Goal: Task Accomplishment & Management: Manage account settings

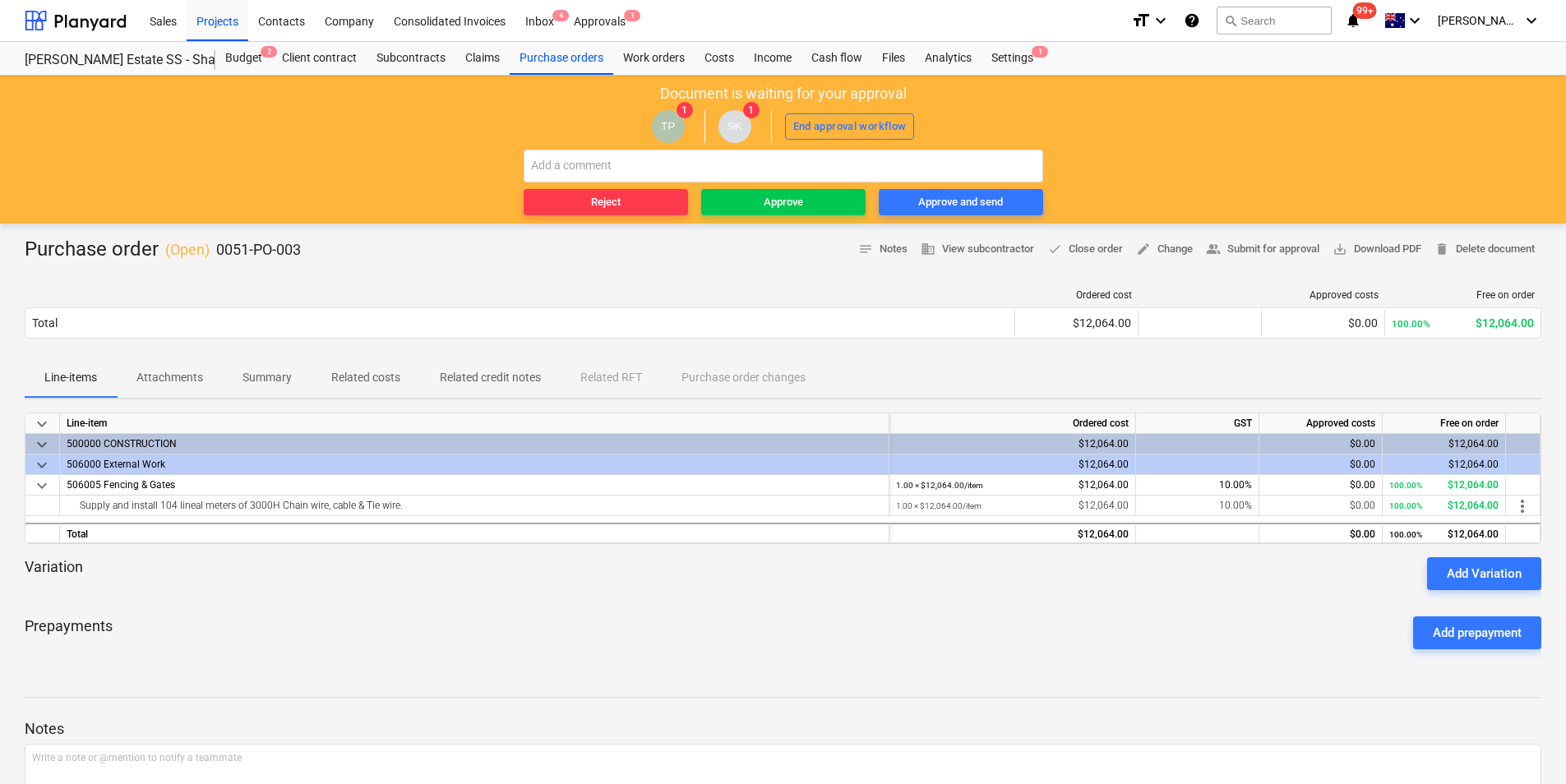
click at [127, 359] on button "Attachments" at bounding box center [169, 378] width 106 height 39
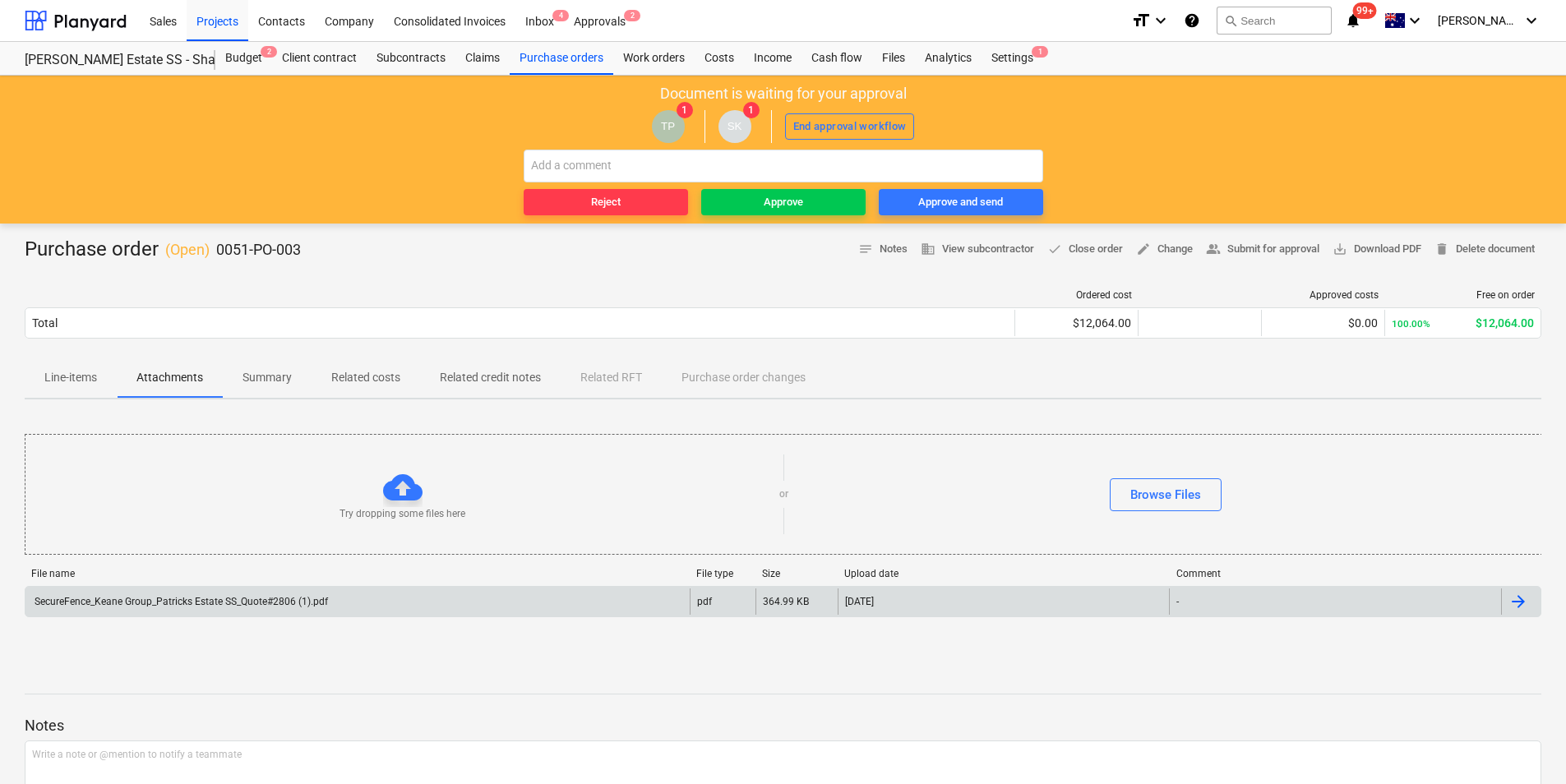
click at [261, 606] on div "SecureFence_Keane Group_Patricks Estate SS_Quote#2806 (1).pdf" at bounding box center [179, 601] width 296 height 12
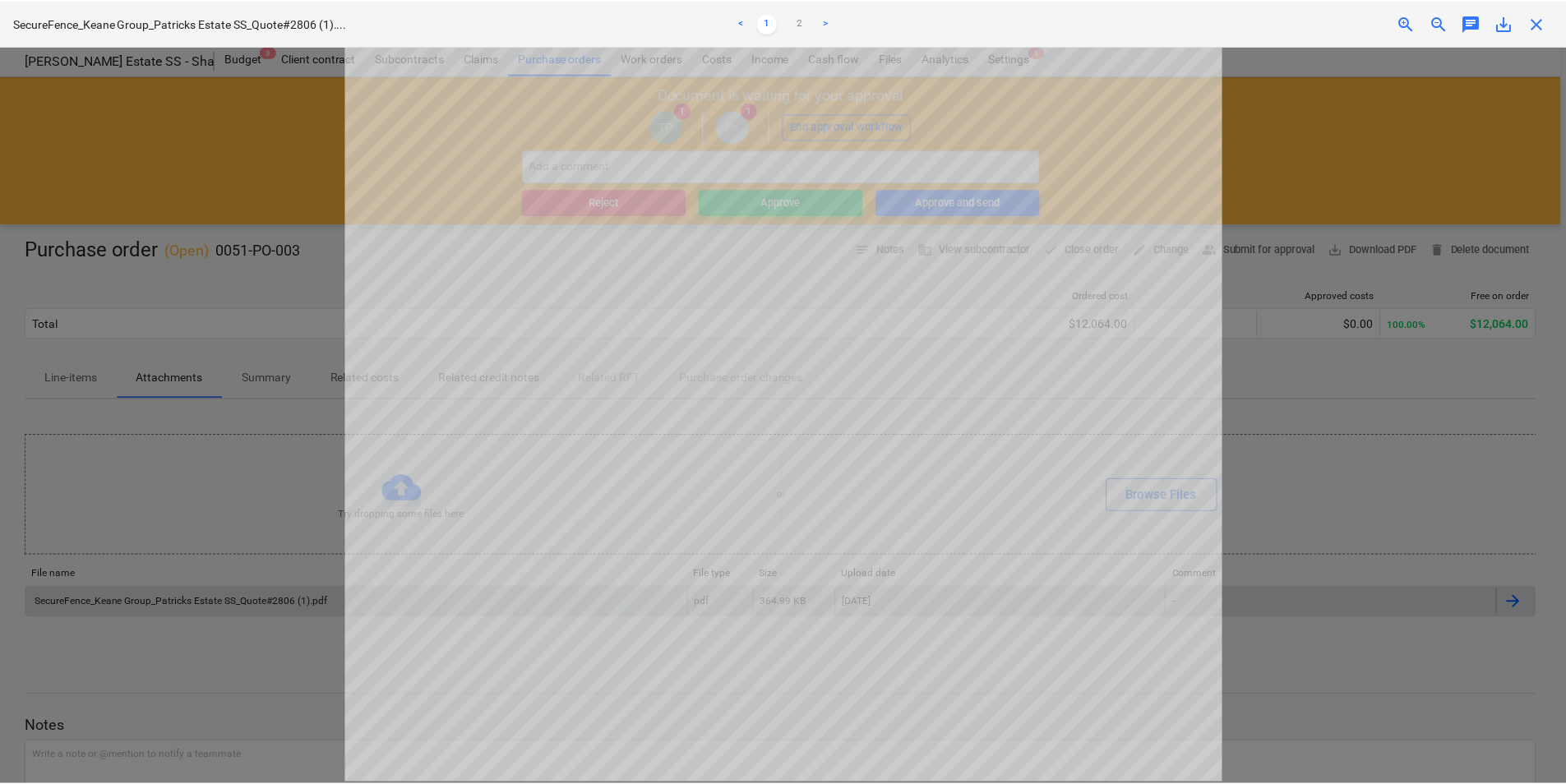
scroll to position [405, 0]
click at [292, 541] on div at bounding box center [786, 415] width 1572 height 738
click at [1540, 24] on span "close" at bounding box center [1543, 23] width 20 height 20
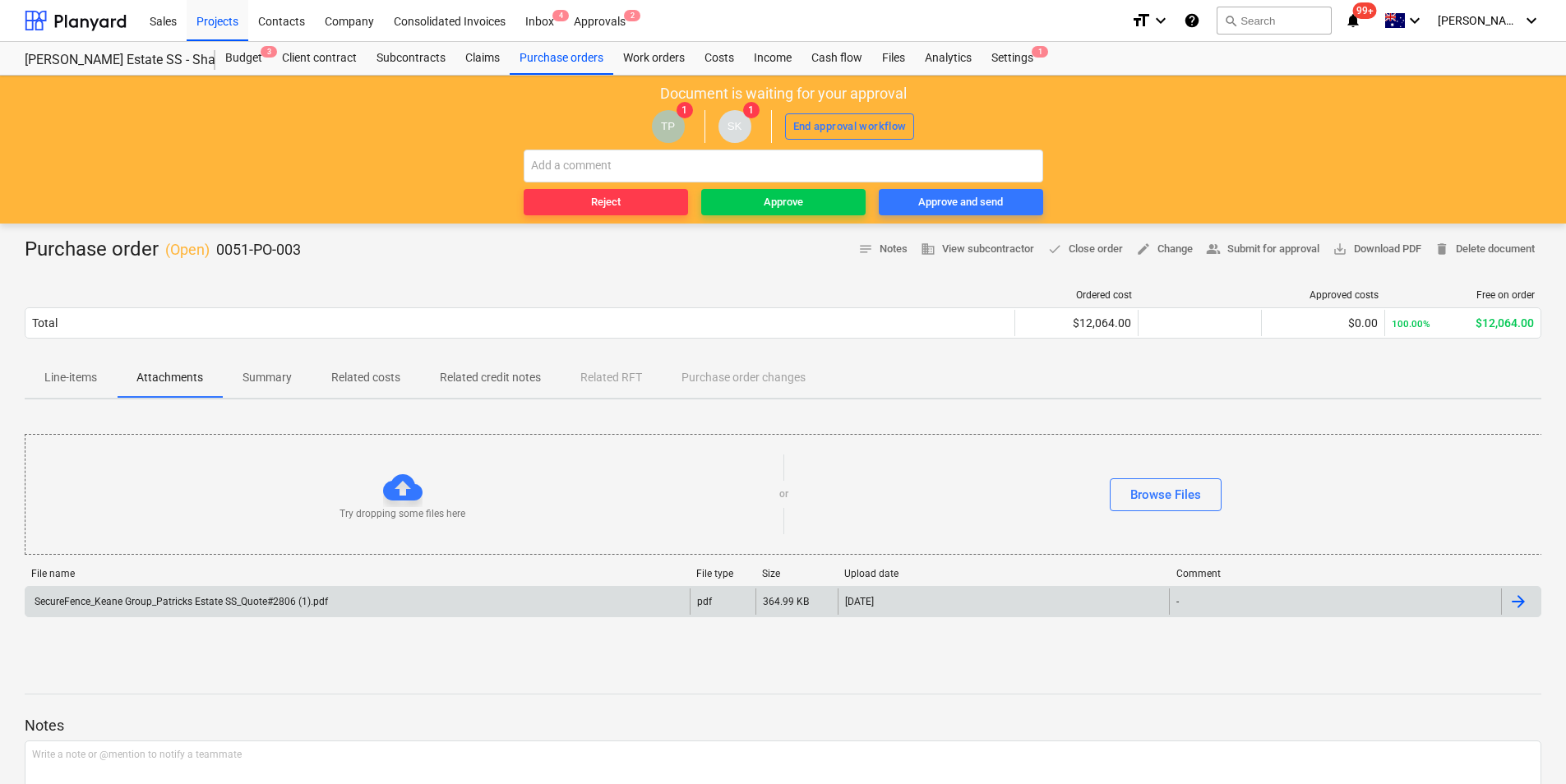
click at [109, 374] on div "Line-items Attachments Summary Related costs Related credit notes Related RFT P…" at bounding box center [783, 378] width 1517 height 39
click at [97, 389] on span "Line-items" at bounding box center [70, 378] width 92 height 27
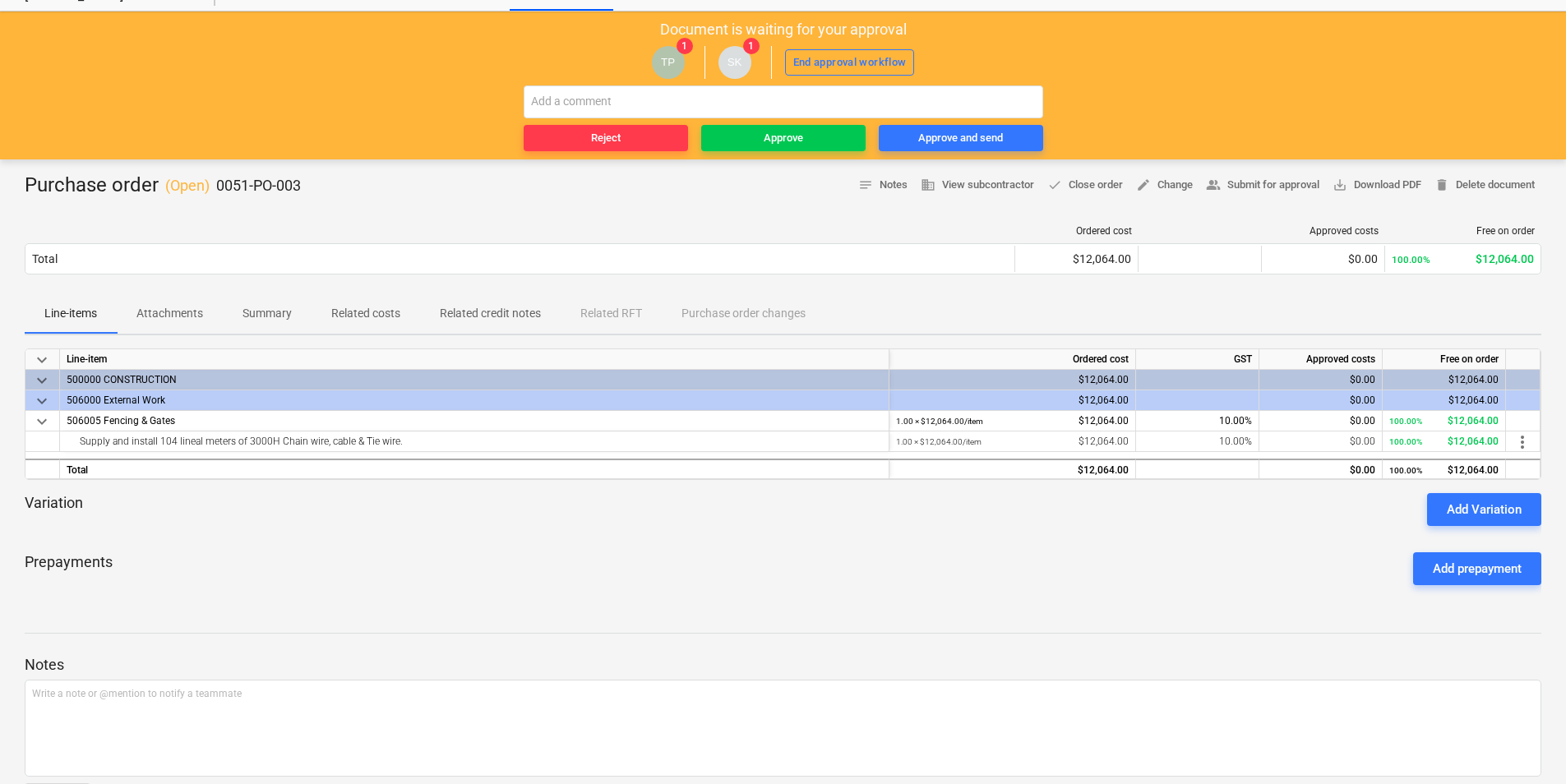
scroll to position [122, 0]
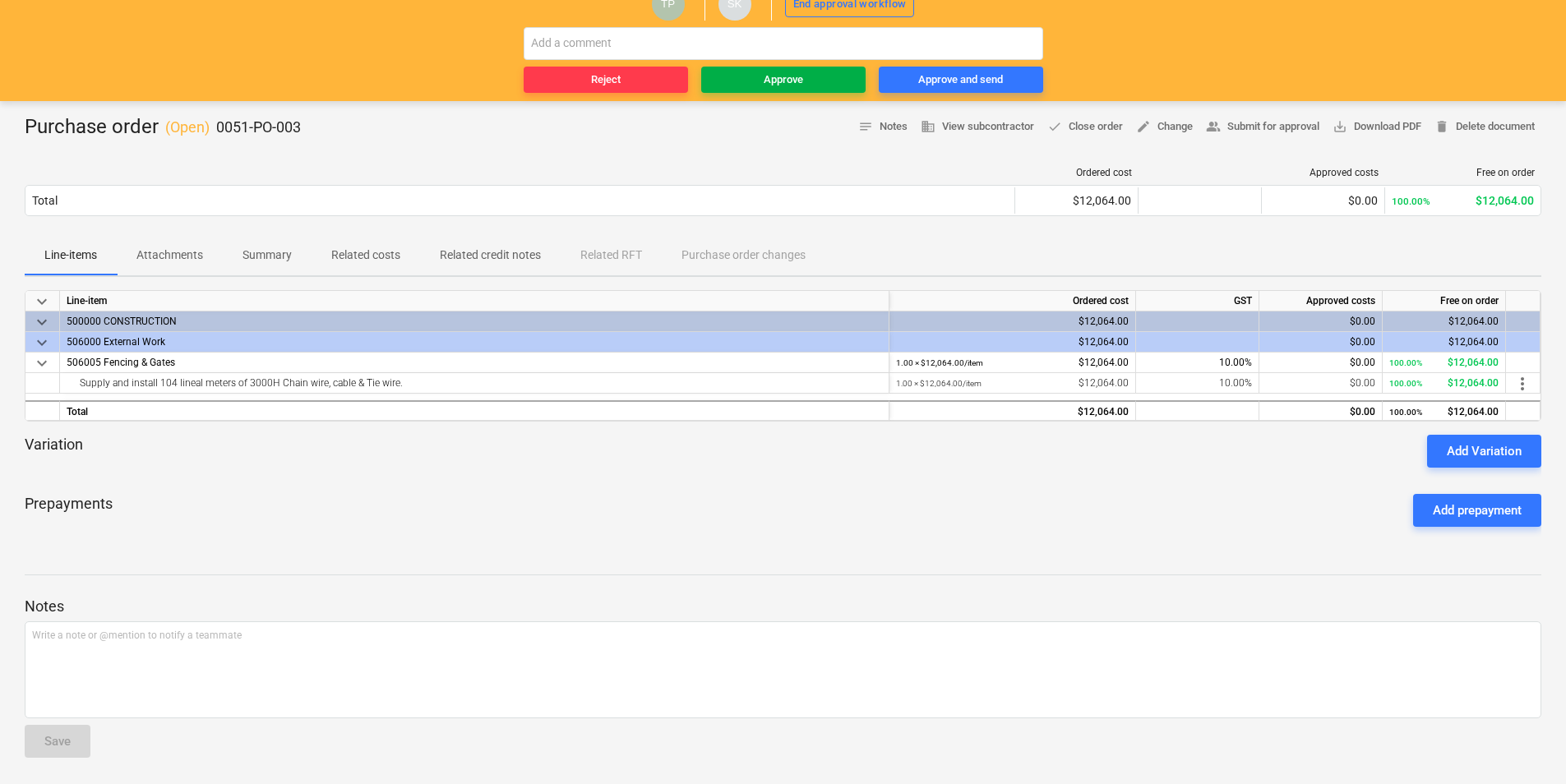
click at [771, 83] on div "Approve" at bounding box center [783, 80] width 39 height 19
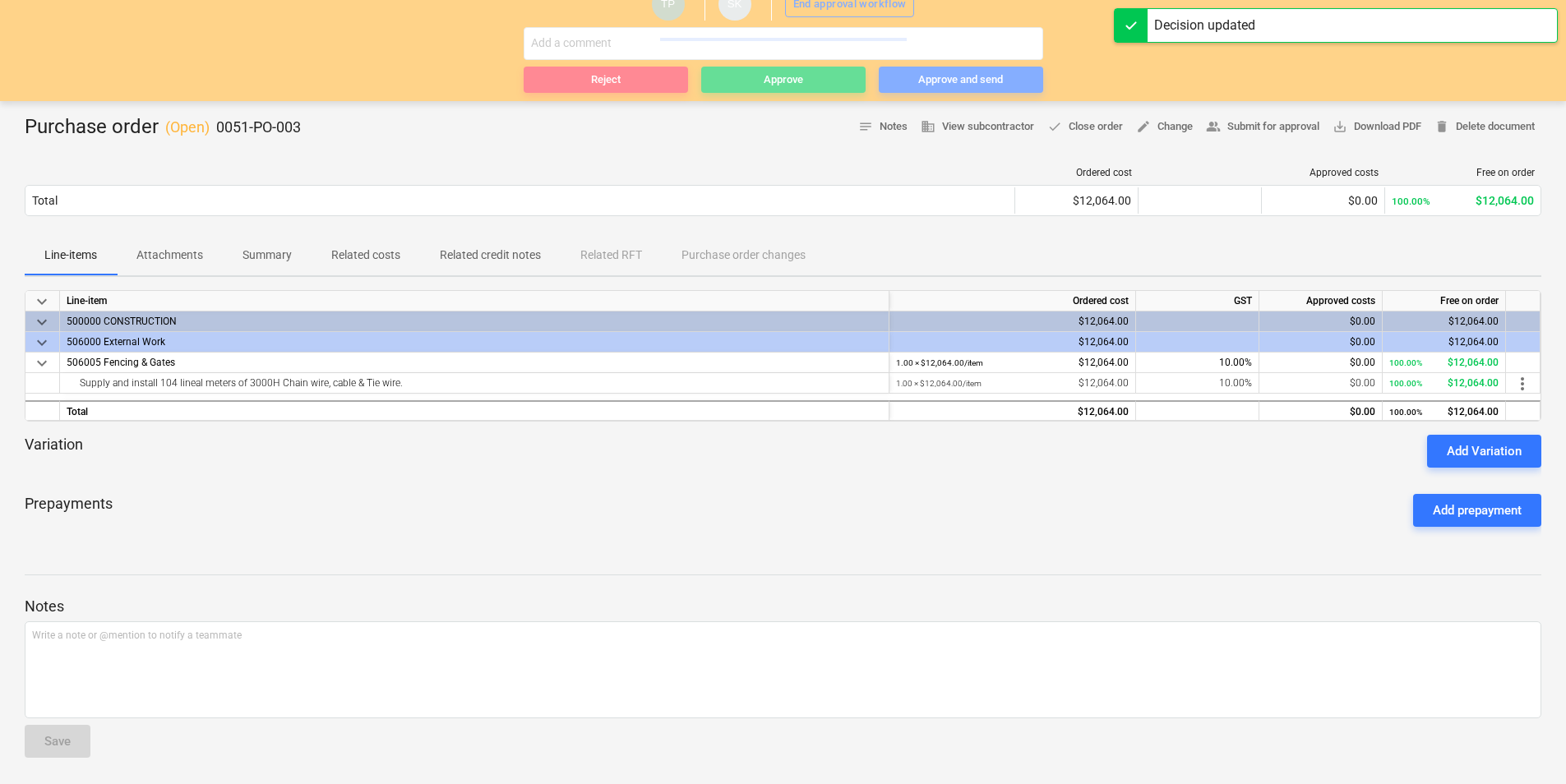
scroll to position [90, 0]
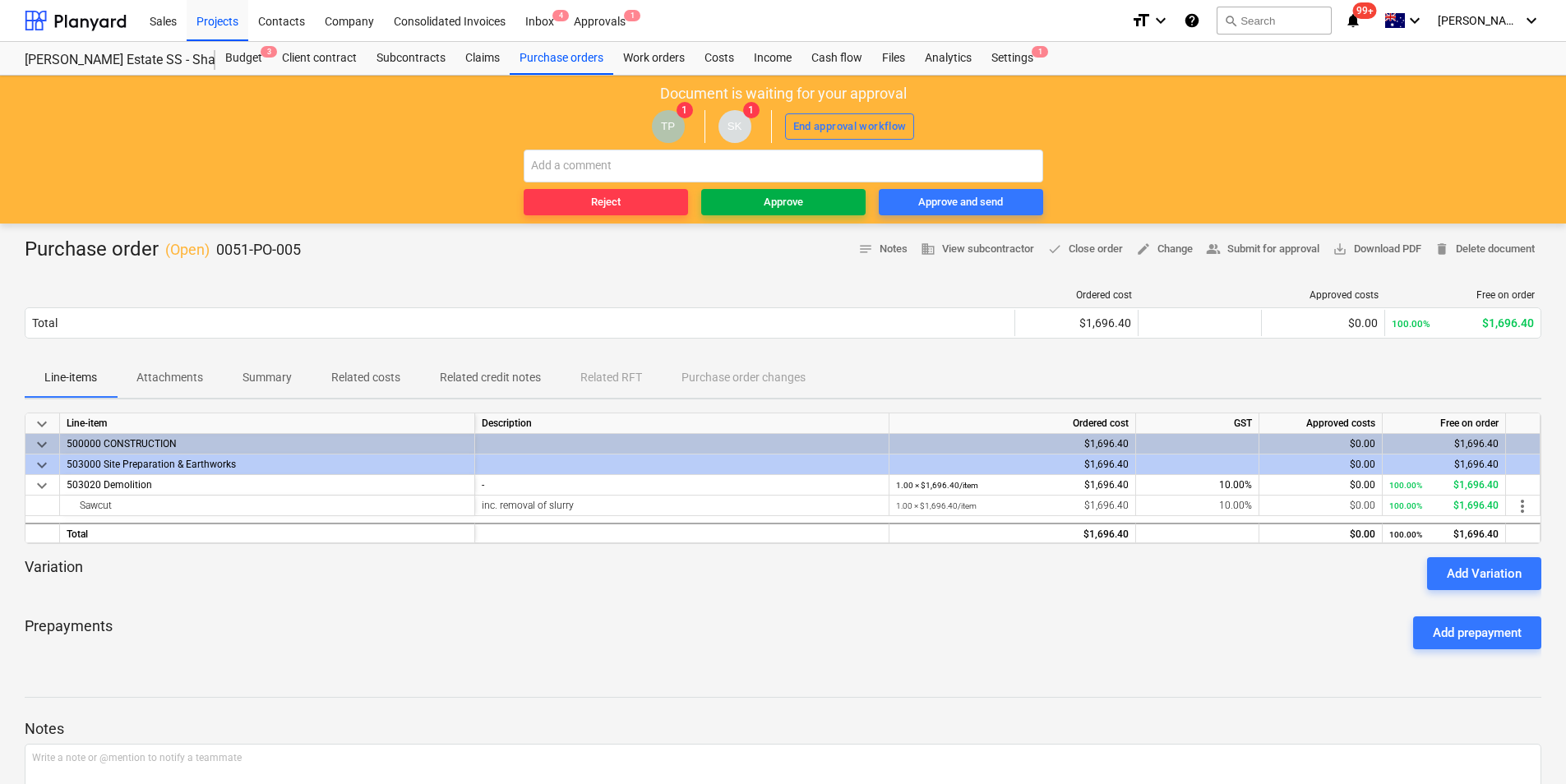
click at [843, 202] on span "Approve" at bounding box center [783, 203] width 152 height 19
